Goal: Find specific page/section: Find specific page/section

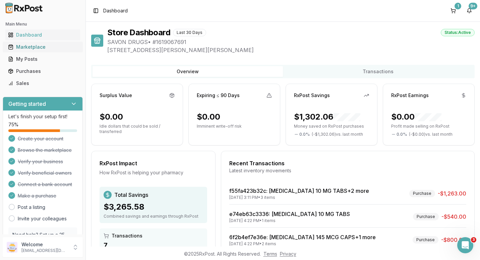
click at [24, 46] on div "Marketplace" at bounding box center [42, 47] width 69 height 7
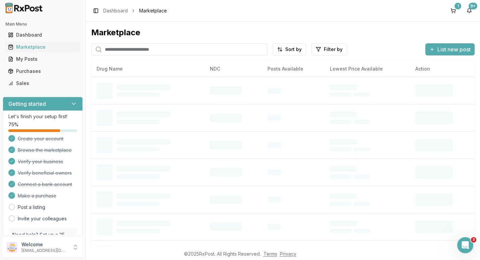
click at [134, 52] on input "search" at bounding box center [179, 49] width 176 height 12
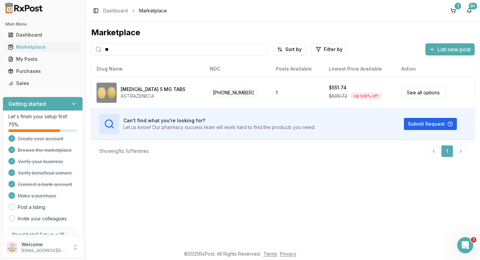
type input "*"
